Goal: Task Accomplishment & Management: Use online tool/utility

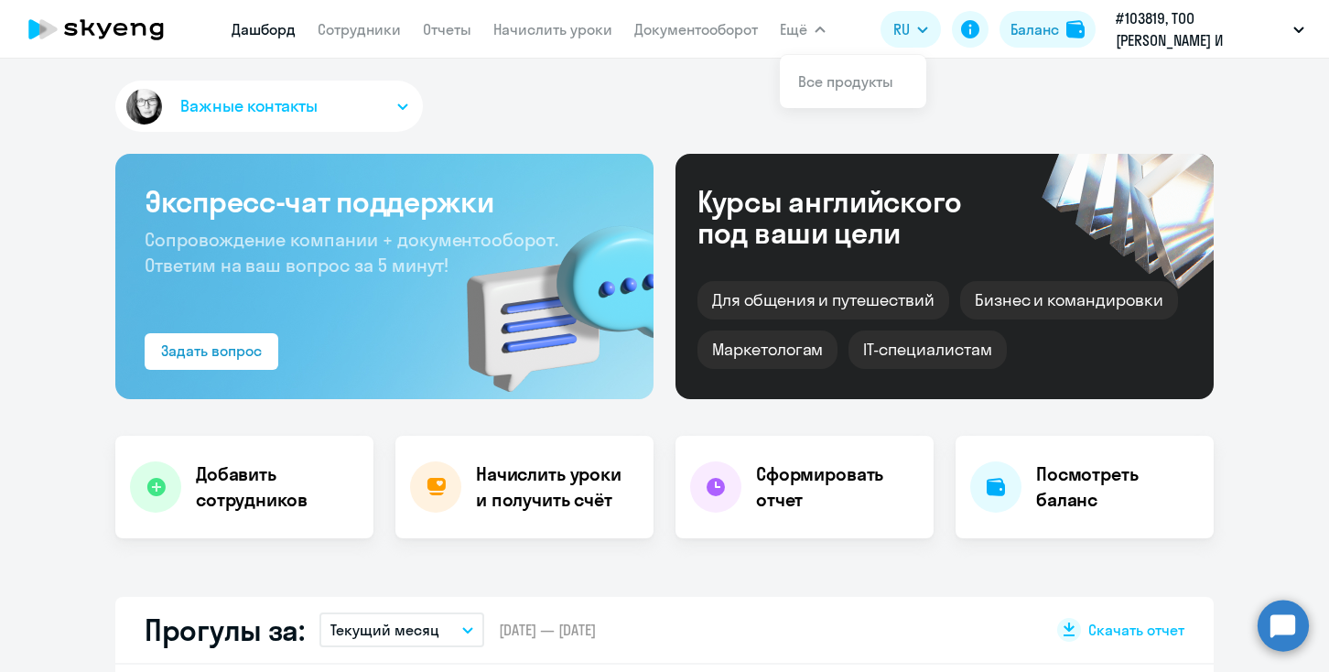
select select "30"
click at [540, 473] on h4 "Начислить уроки и получить счёт" at bounding box center [555, 486] width 159 height 51
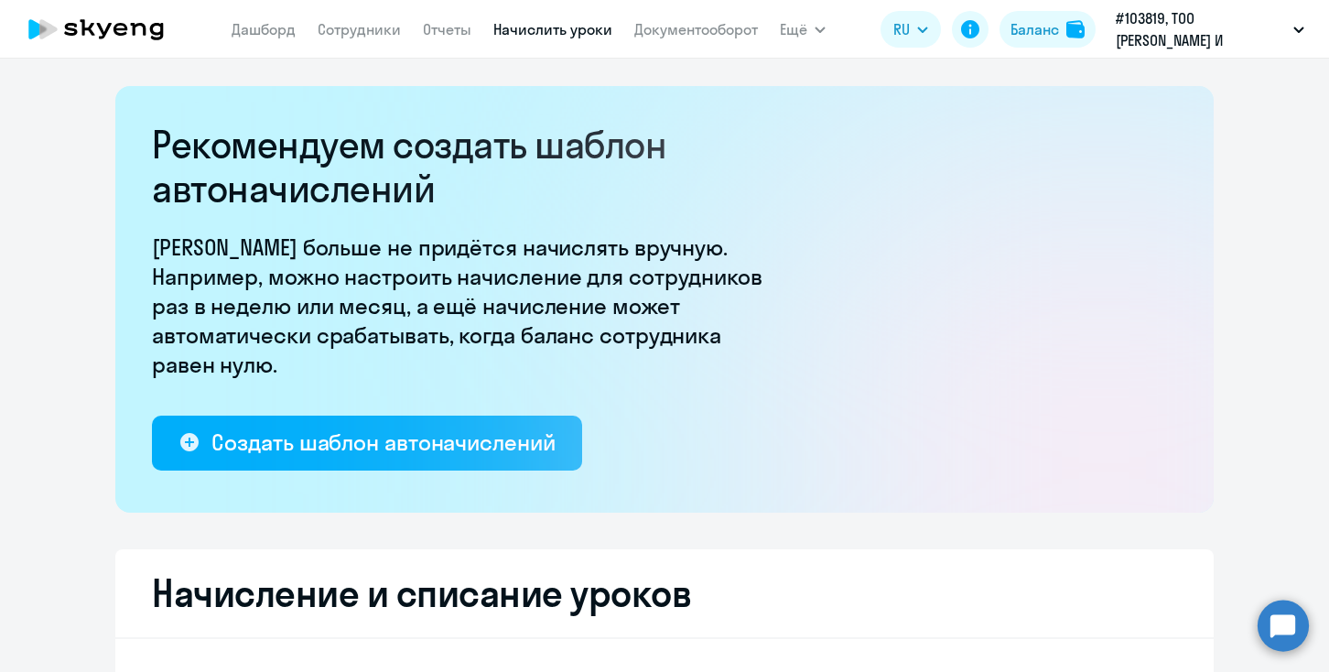
select select "10"
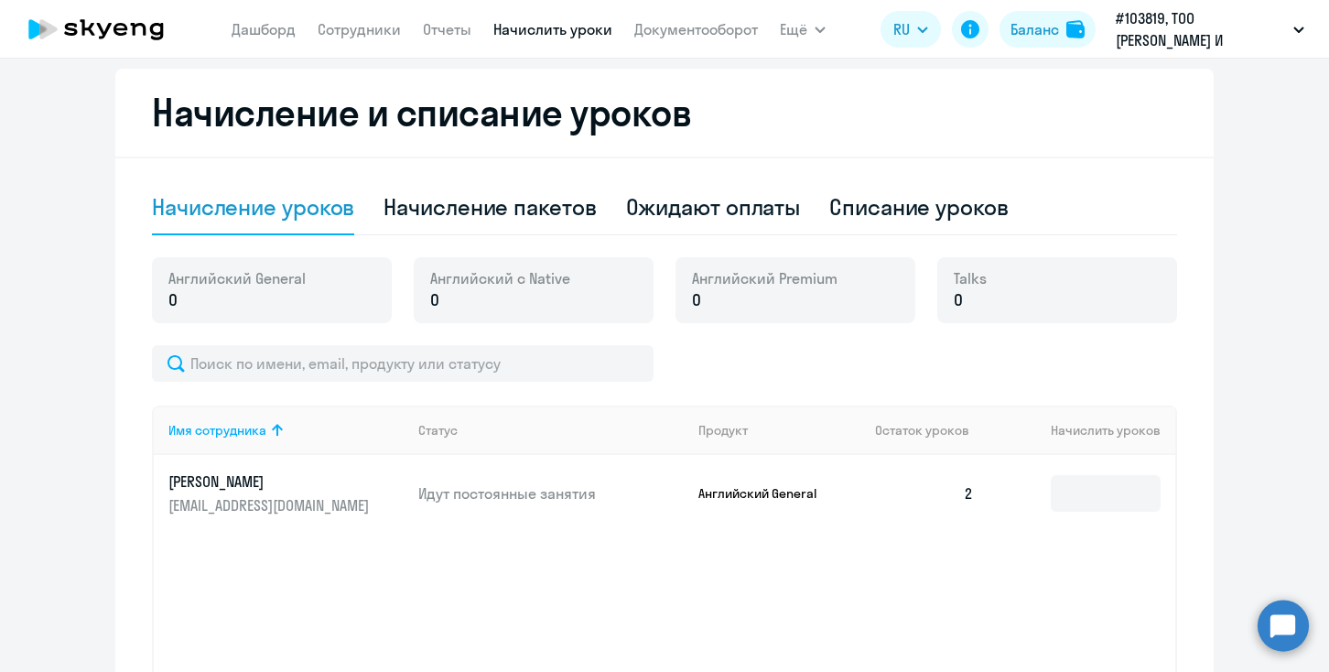
scroll to position [474, 0]
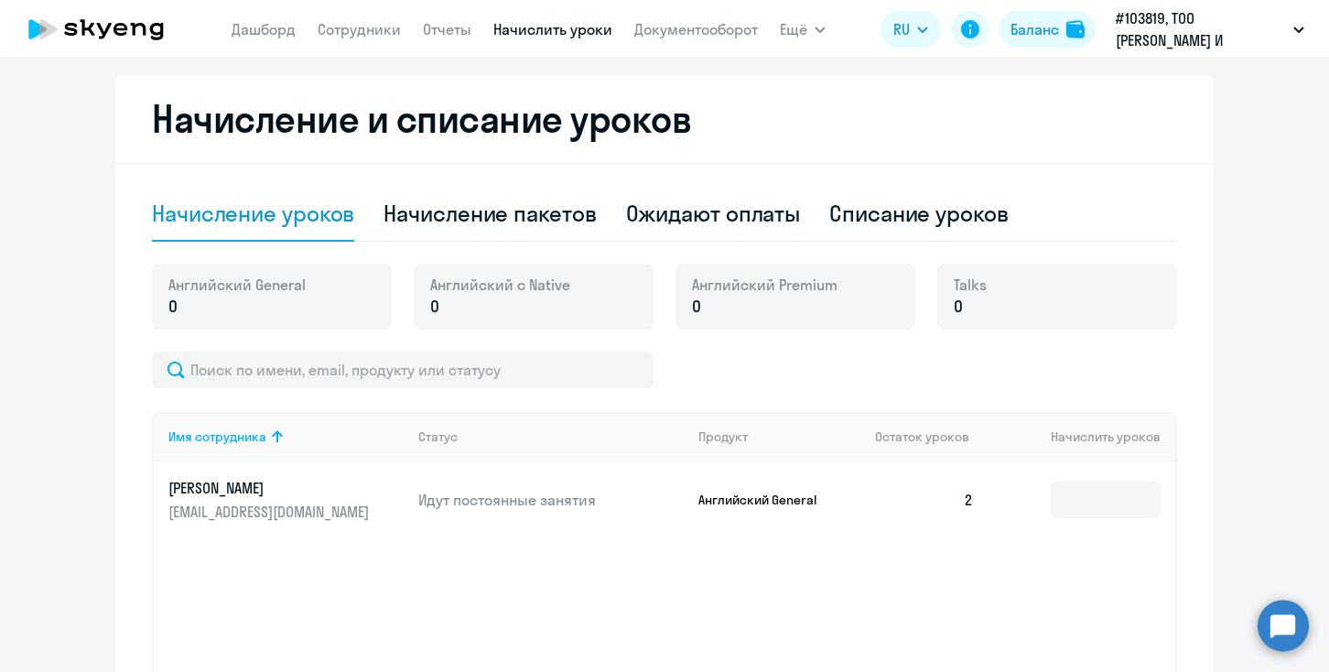
click at [330, 306] on div "Английский General 0" at bounding box center [272, 297] width 240 height 66
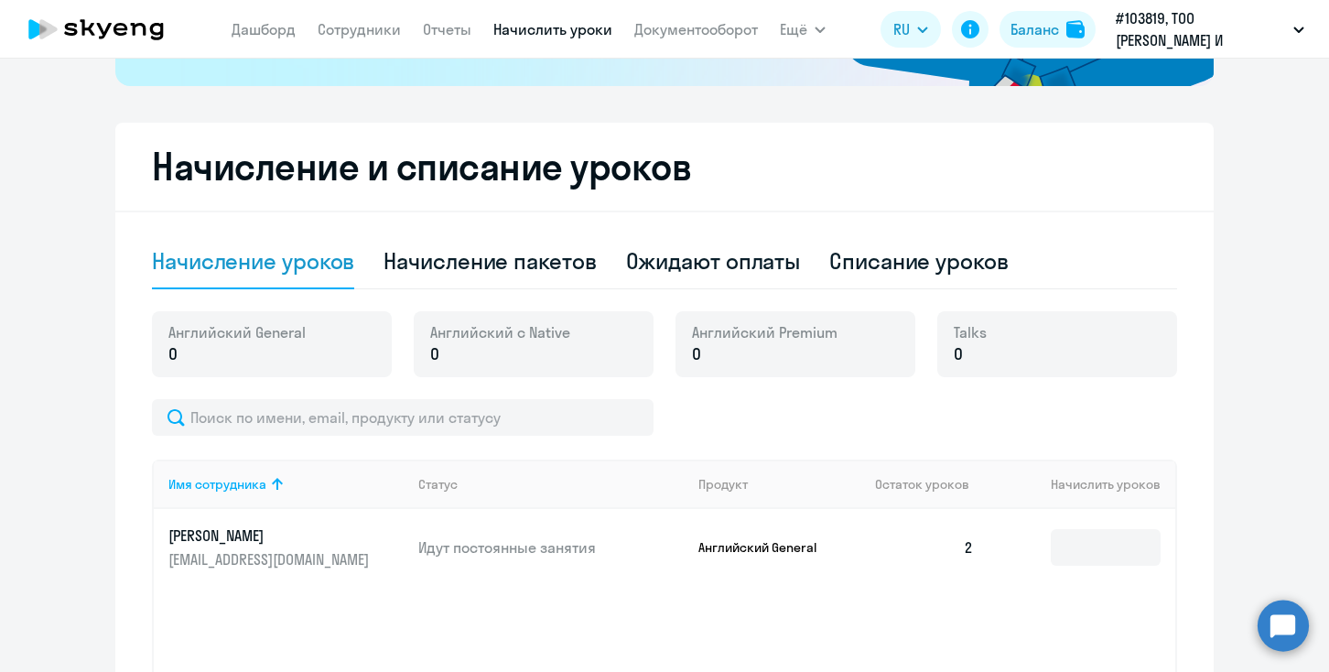
scroll to position [400, 0]
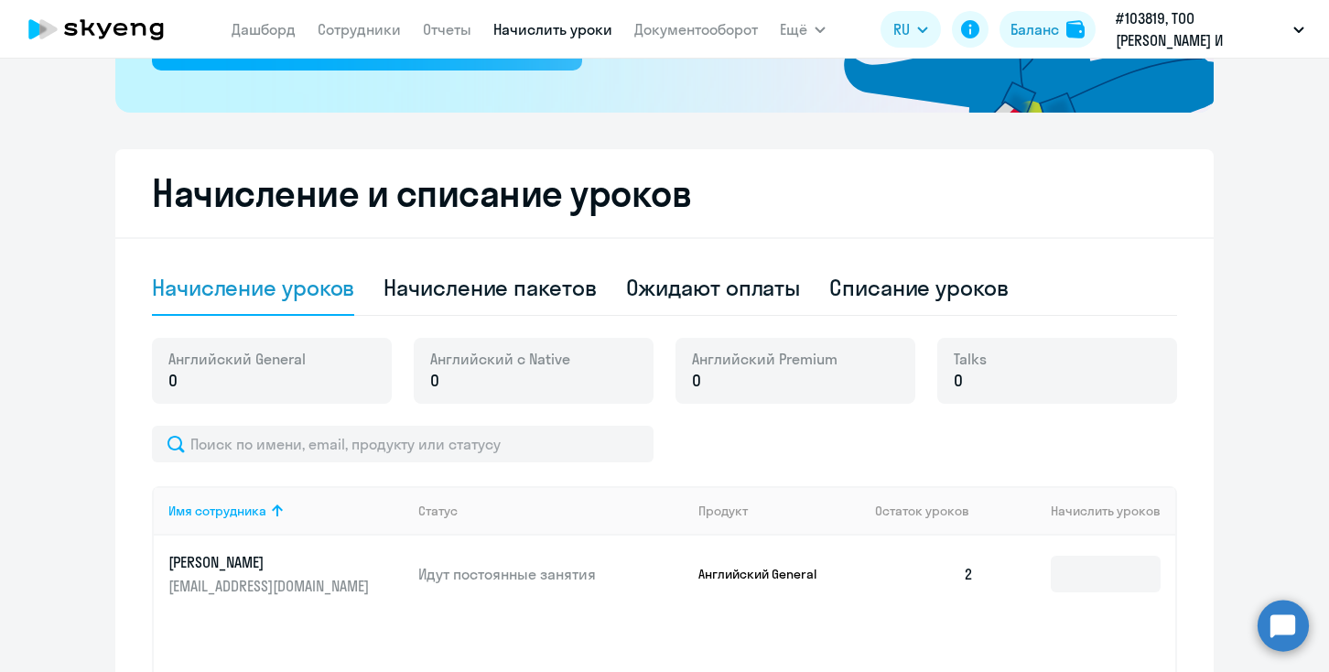
click at [304, 373] on p "0" at bounding box center [236, 381] width 137 height 24
click at [520, 287] on div "Начисление пакетов" at bounding box center [490, 287] width 212 height 29
select select "10"
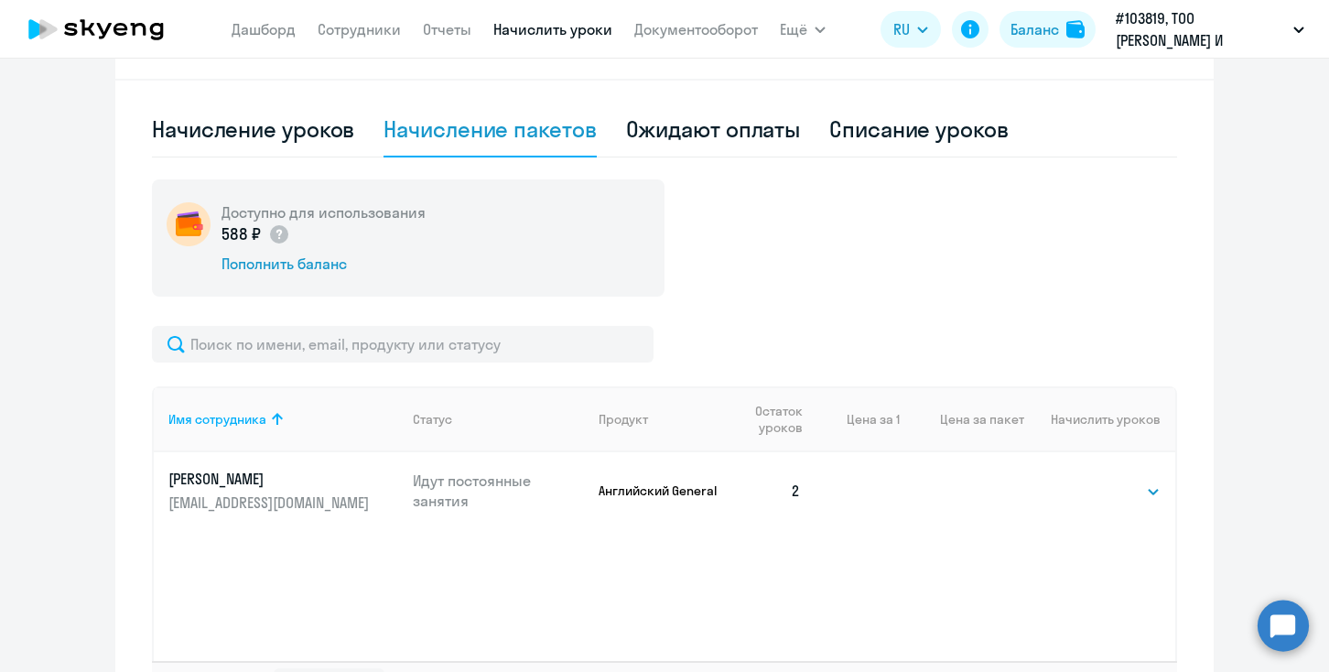
scroll to position [579, 0]
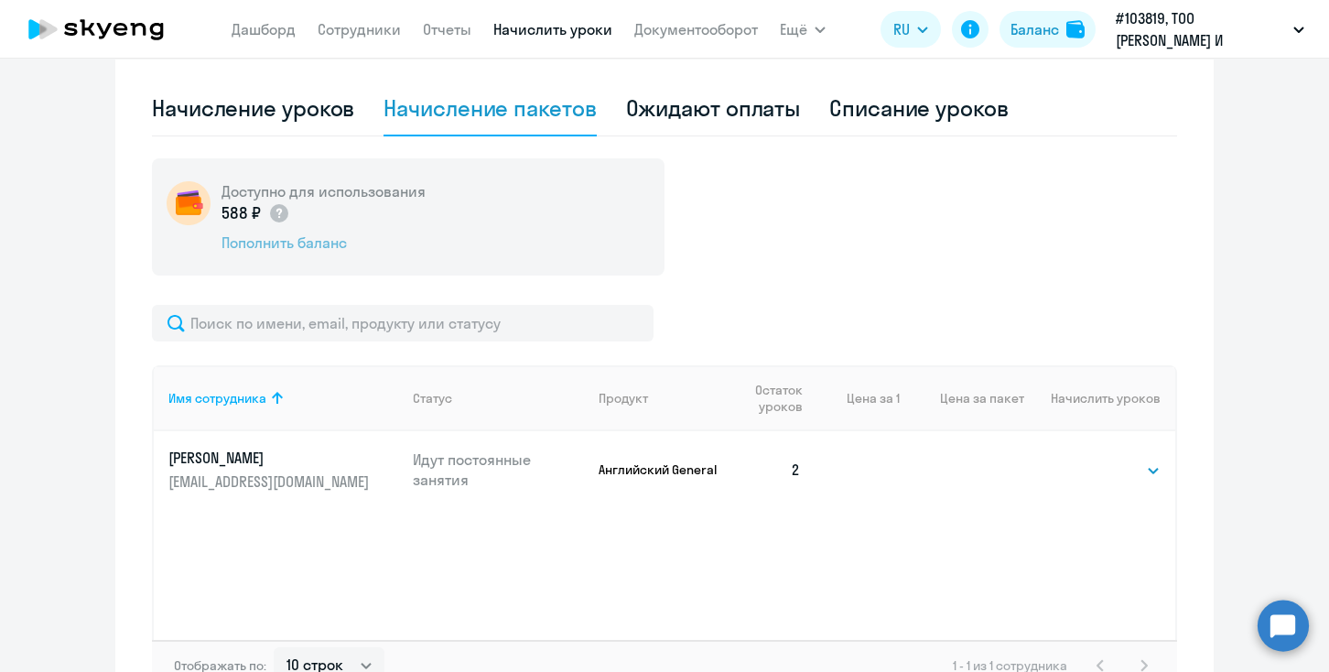
click at [314, 237] on div "Пополнить баланс" at bounding box center [324, 243] width 204 height 20
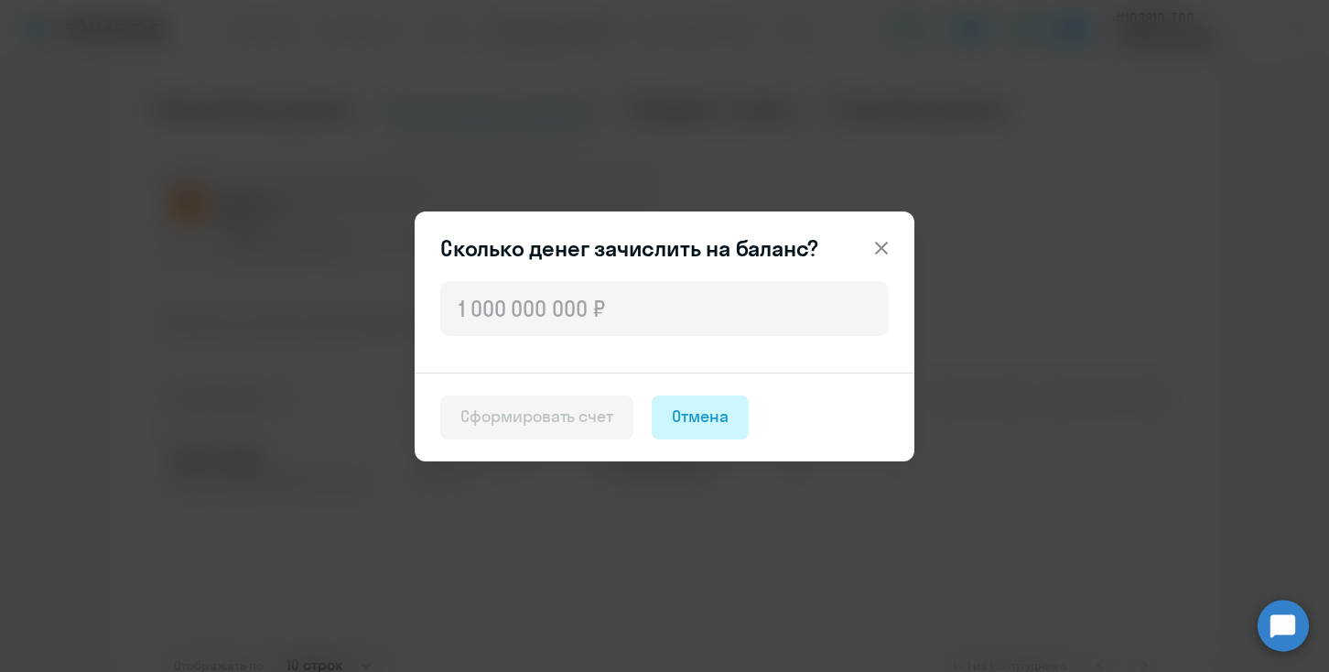
click at [716, 412] on div "Отмена" at bounding box center [700, 417] width 57 height 24
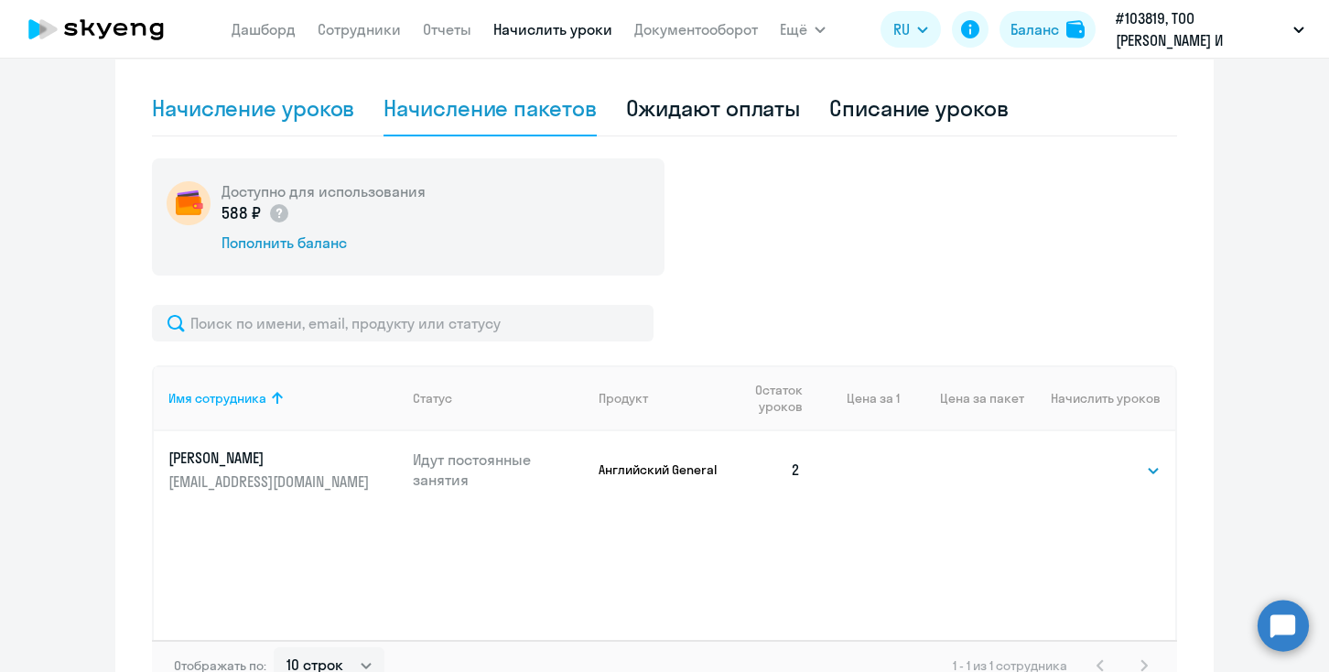
click at [330, 114] on div "Начисление уроков" at bounding box center [253, 107] width 202 height 29
select select "10"
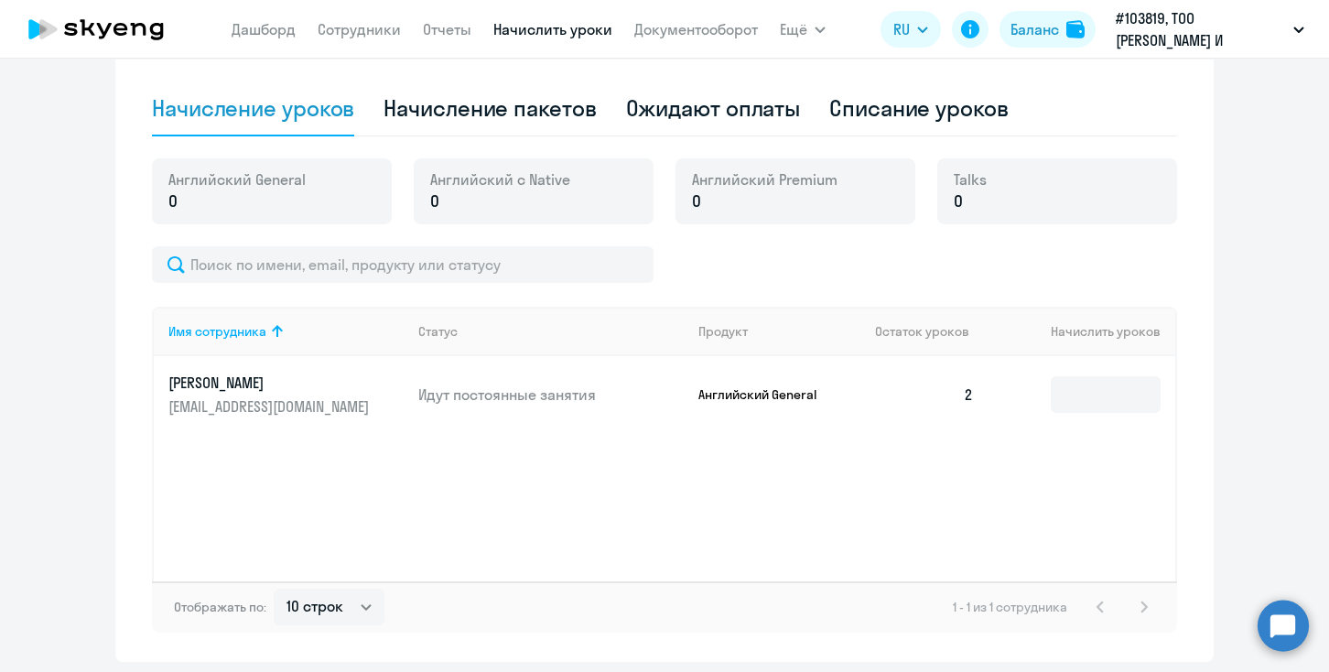
click at [476, 203] on p "0" at bounding box center [500, 201] width 140 height 24
click at [276, 202] on p "0" at bounding box center [236, 201] width 137 height 24
click at [1096, 382] on input at bounding box center [1106, 394] width 110 height 37
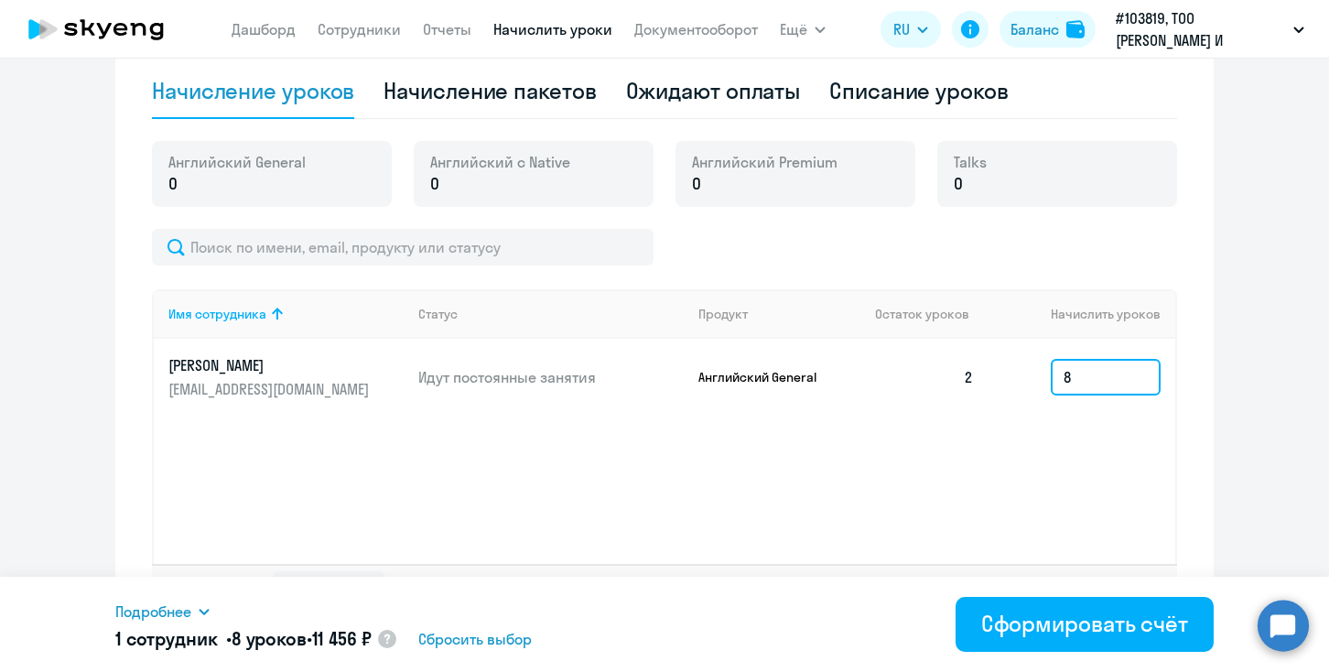
scroll to position [599, 0]
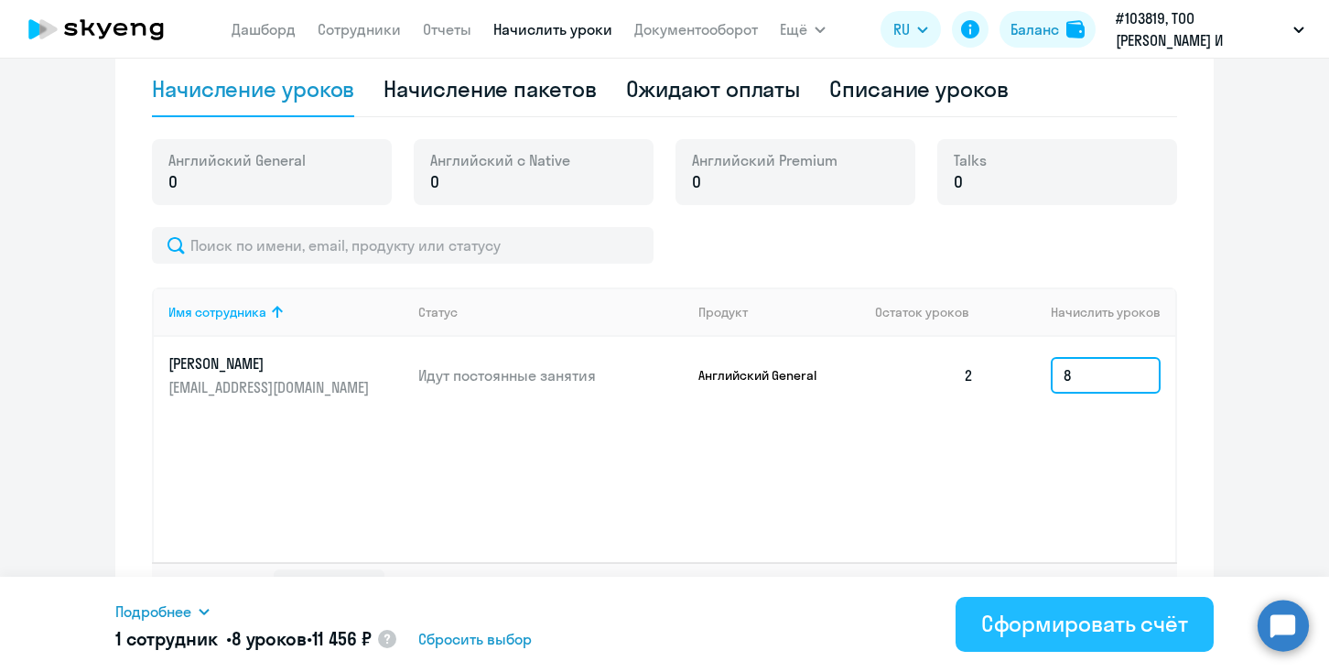
type input "8"
click at [1055, 617] on div "Сформировать счёт" at bounding box center [1084, 623] width 207 height 29
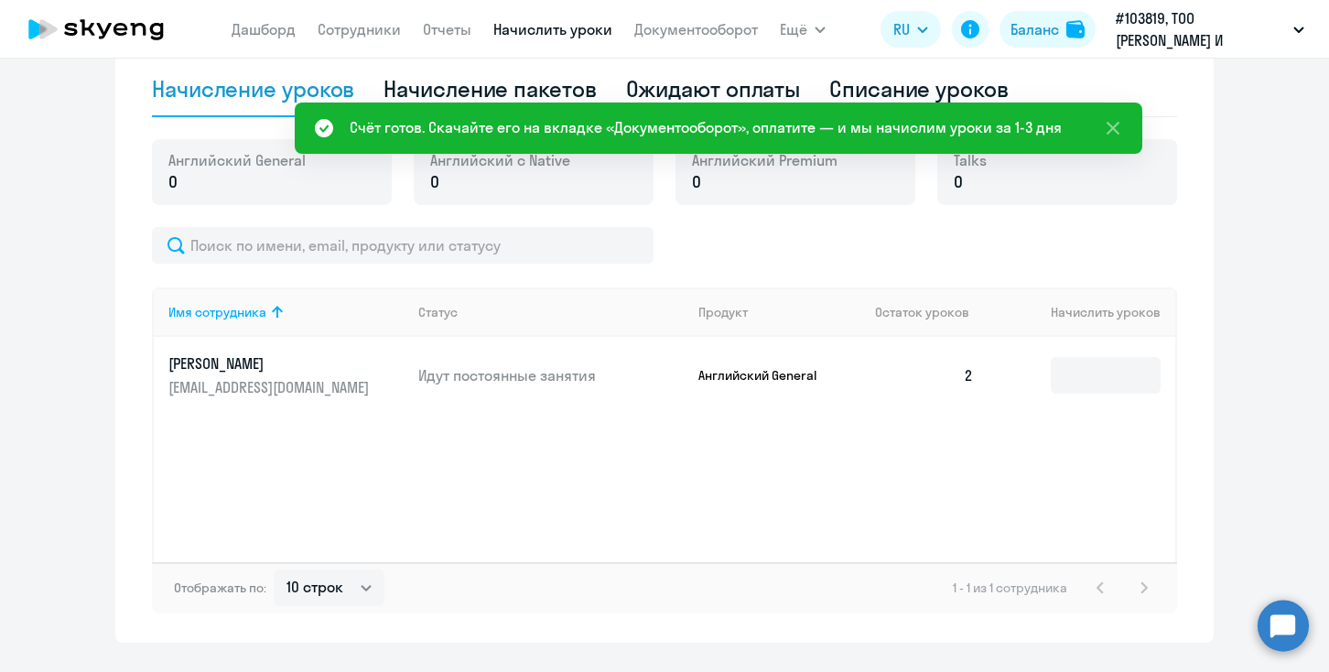
click at [590, 123] on div "Счёт готов. Скачайте его на вкладке «Документооборот», оплатите — и мы начислим…" at bounding box center [706, 127] width 712 height 22
click at [1115, 121] on icon at bounding box center [1113, 128] width 22 height 22
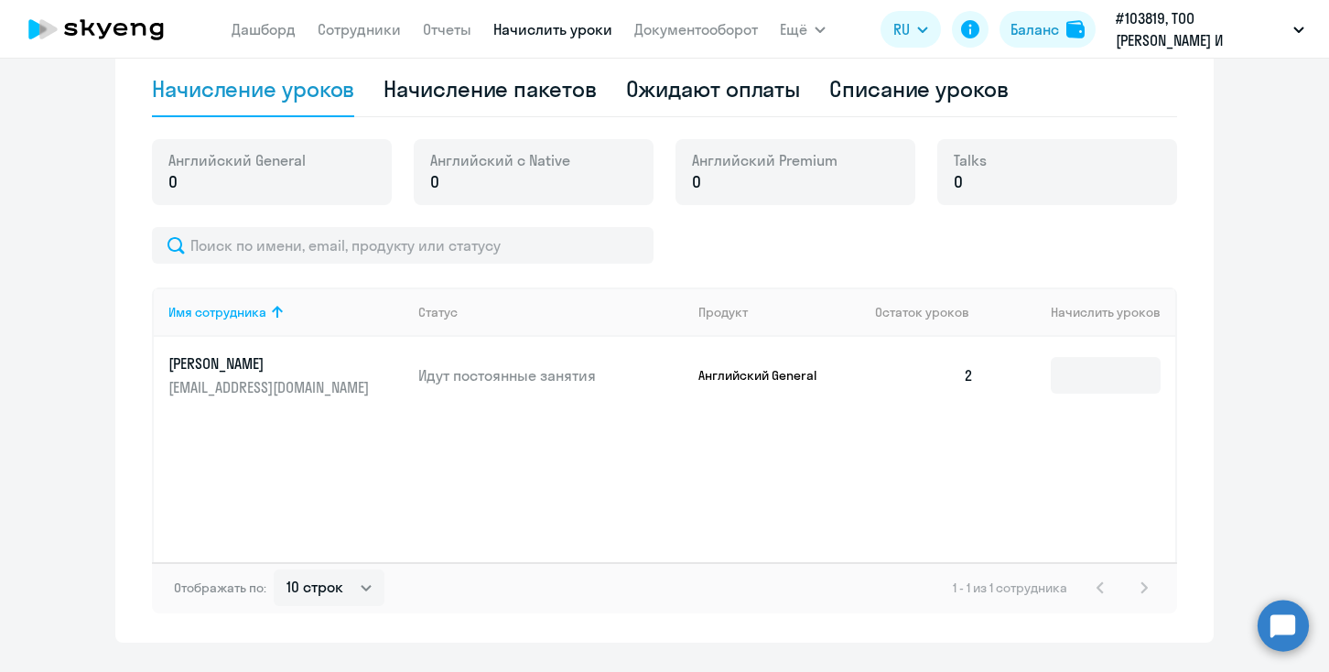
scroll to position [18, 0]
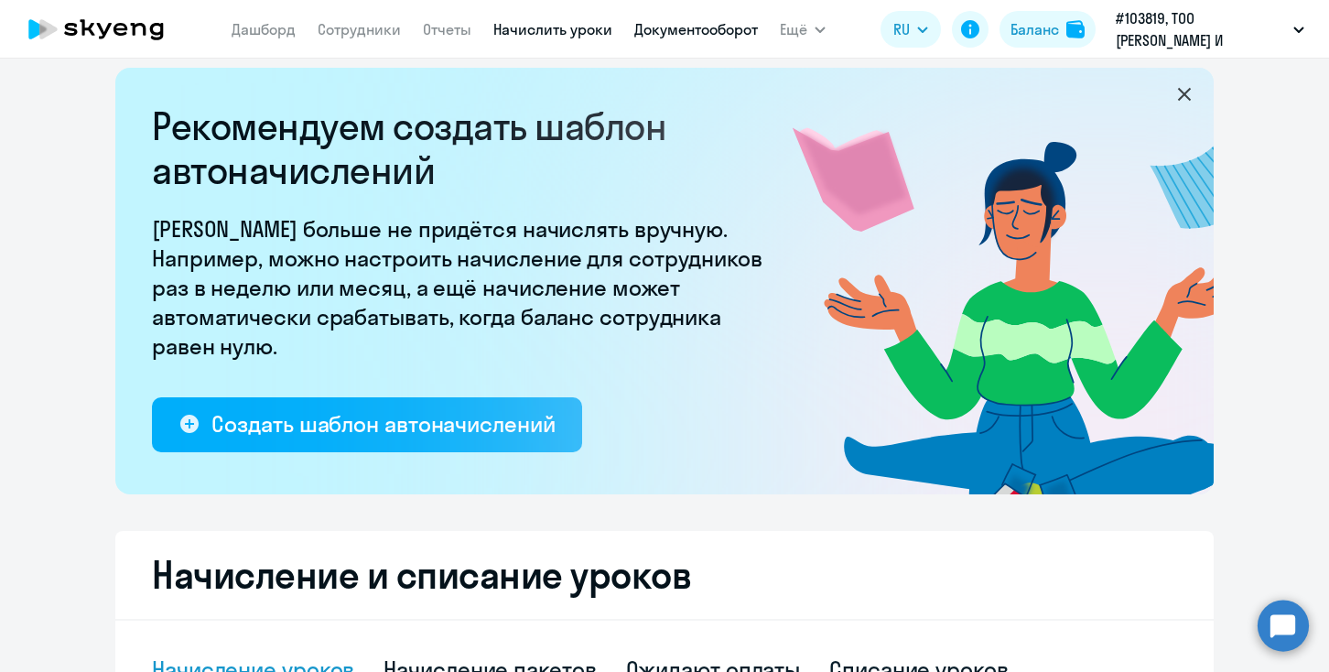
click at [677, 27] on link "Документооборот" at bounding box center [696, 29] width 124 height 18
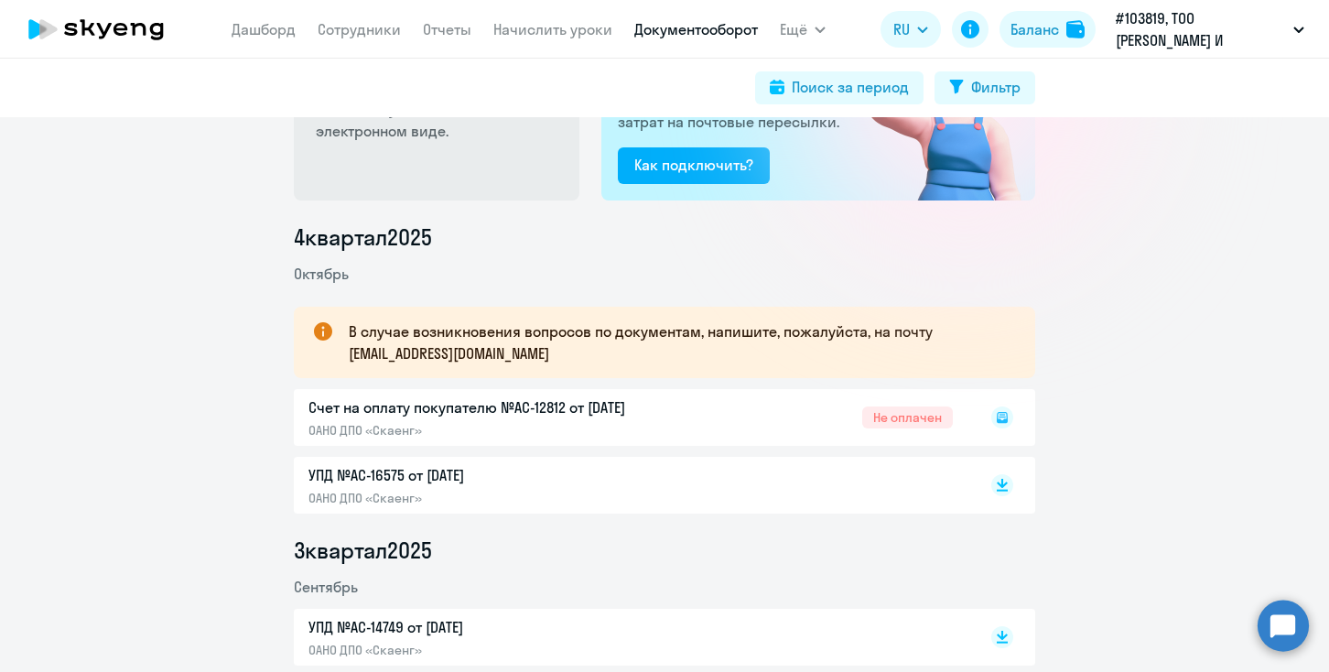
scroll to position [158, 0]
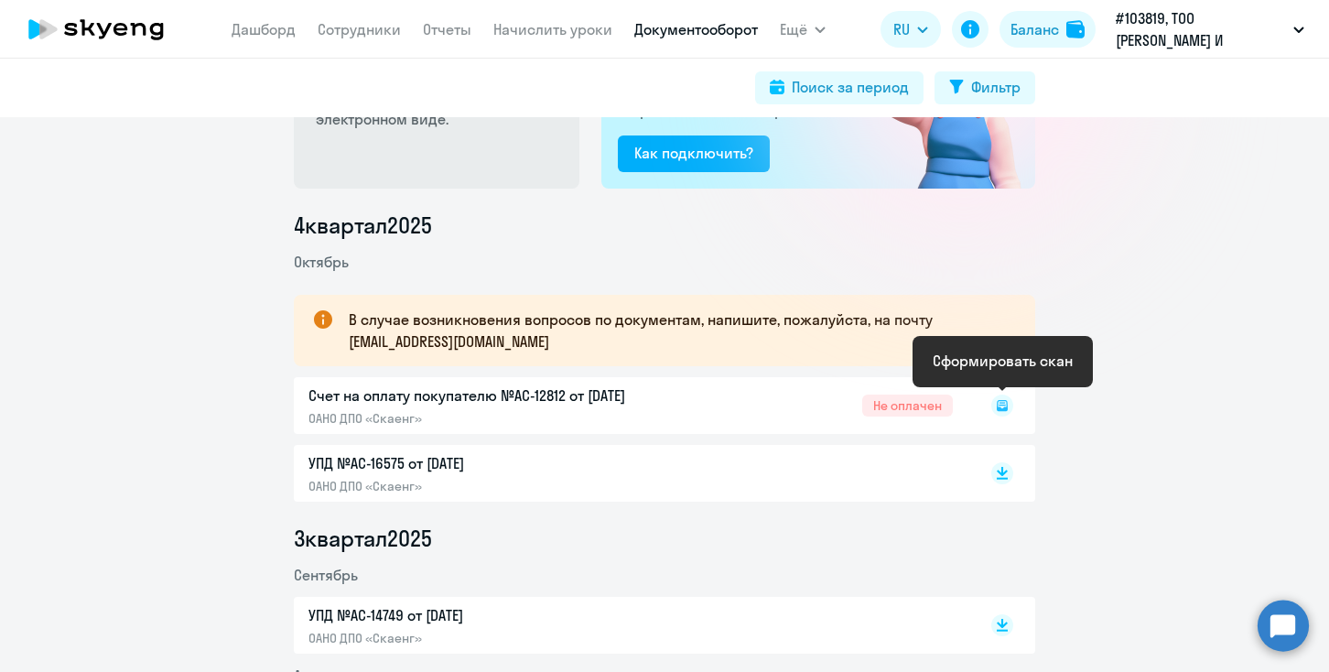
click at [1002, 407] on rect at bounding box center [1002, 406] width 22 height 22
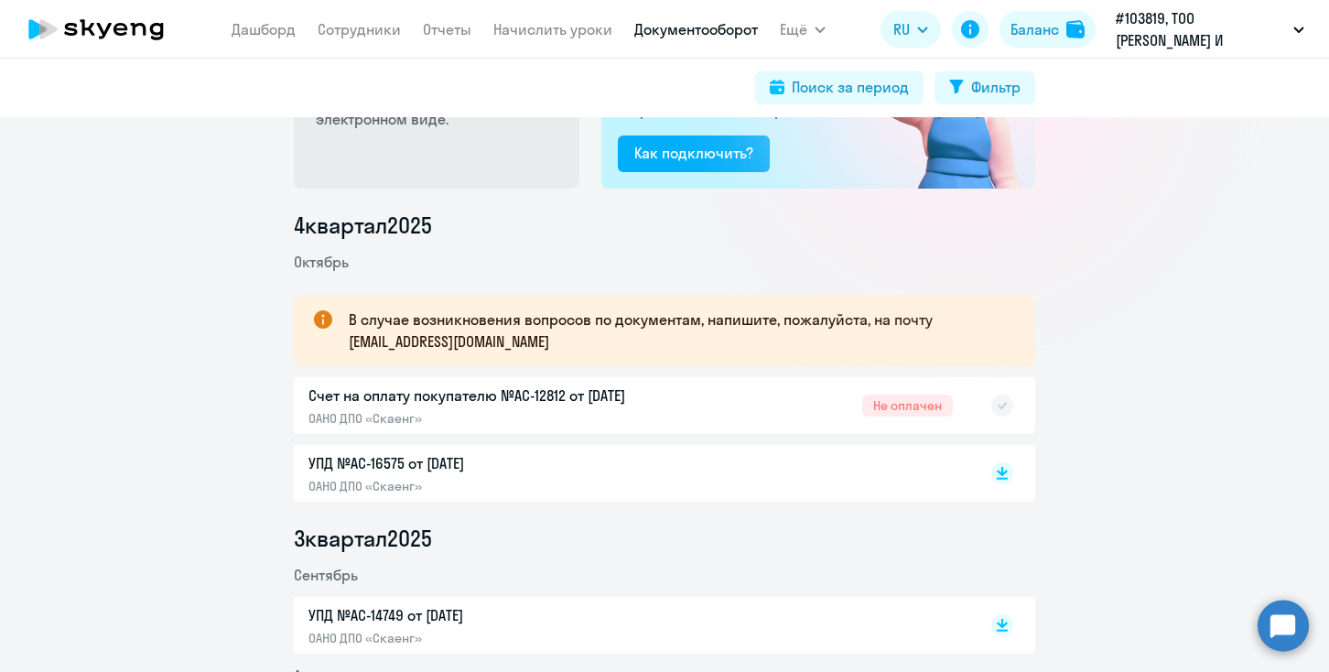
click at [586, 398] on div "Счет на оплату покупателю №AC-12812 от [DATE] ОАНО ДПО «Скаенг» Не оплачен" at bounding box center [664, 405] width 741 height 57
click at [1002, 406] on rect at bounding box center [1002, 406] width 22 height 22
click at [919, 406] on div "Счет на оплату покупателю №AC-12812 от [DATE] ОАНО ДПО «Скаенг» Не оплачен" at bounding box center [664, 405] width 741 height 57
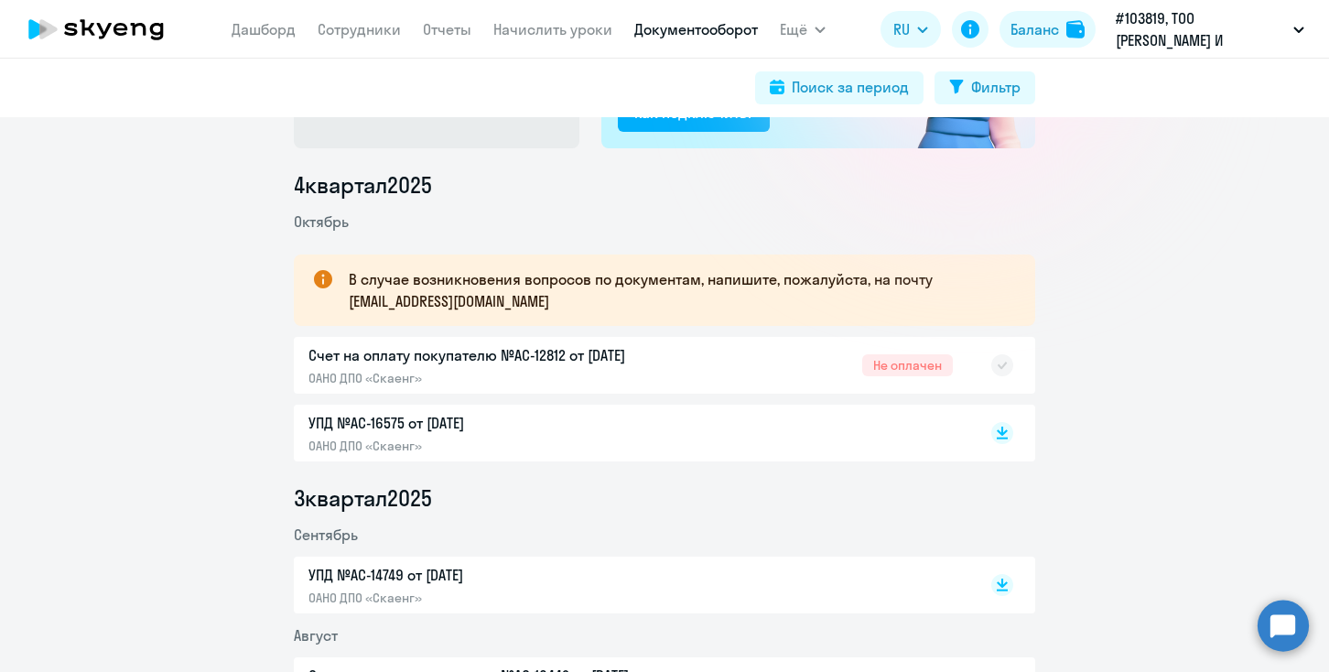
scroll to position [224, 0]
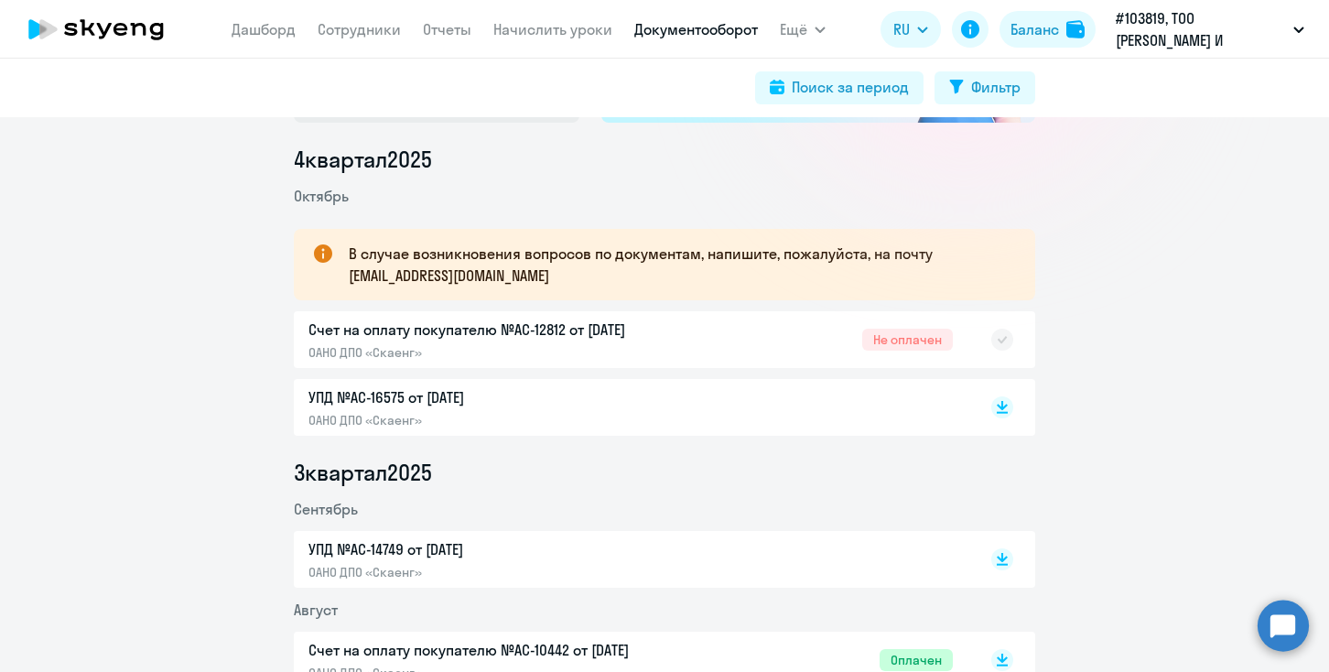
click at [494, 341] on div "Счет на оплату покупателю №AC-12812 от [DATE] ОАНО ДПО «Скаенг» Не оплачен" at bounding box center [664, 339] width 741 height 57
click at [414, 407] on p "УПД №AC-16575 от [DATE]" at bounding box center [500, 397] width 384 height 22
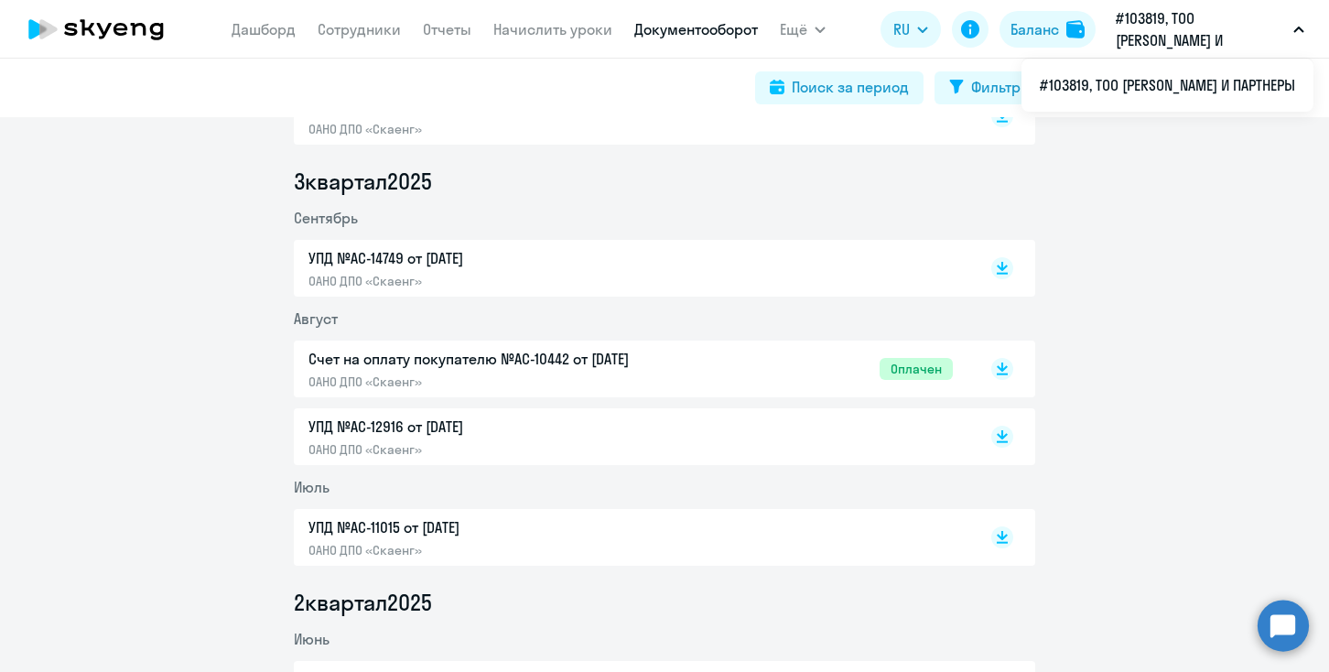
scroll to position [516, 0]
